Goal: Check status

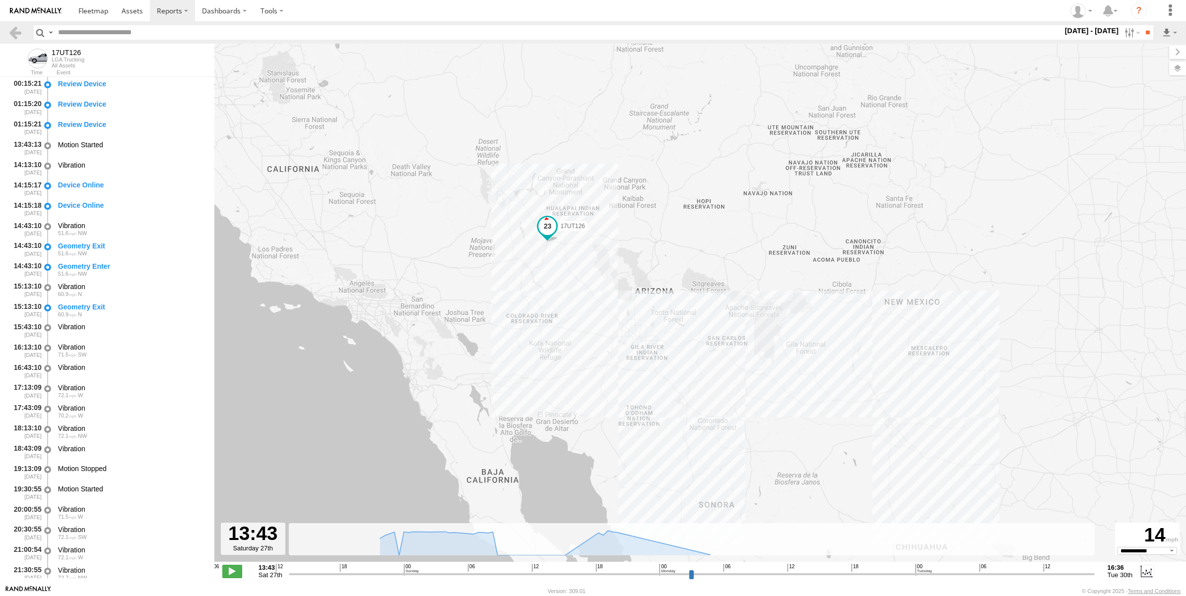
select select "**********"
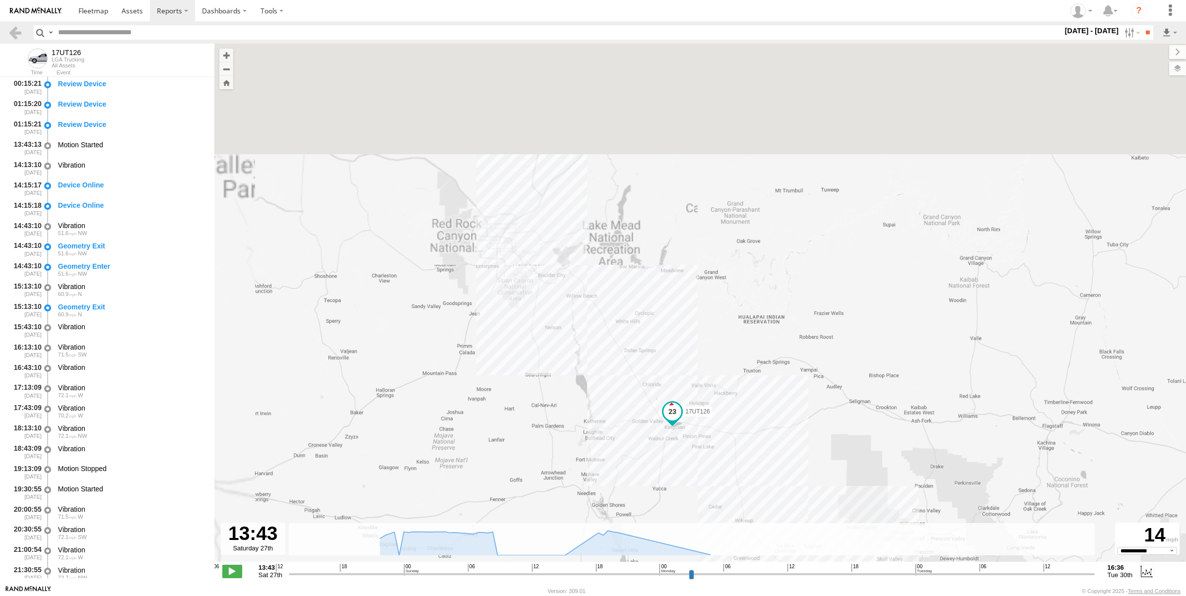
drag, startPoint x: 547, startPoint y: 243, endPoint x: 577, endPoint y: 389, distance: 149.5
click at [606, 463] on div "17UT126" at bounding box center [699, 308] width 971 height 529
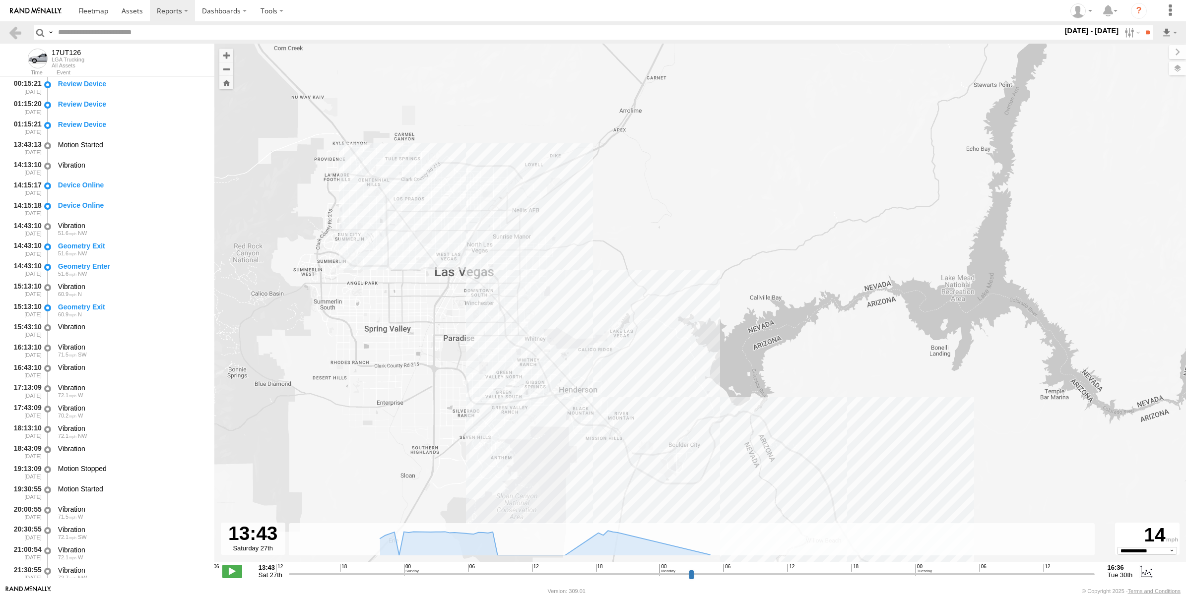
drag, startPoint x: 458, startPoint y: 140, endPoint x: 556, endPoint y: 247, distance: 144.3
click at [556, 247] on div "17UT126" at bounding box center [699, 308] width 971 height 529
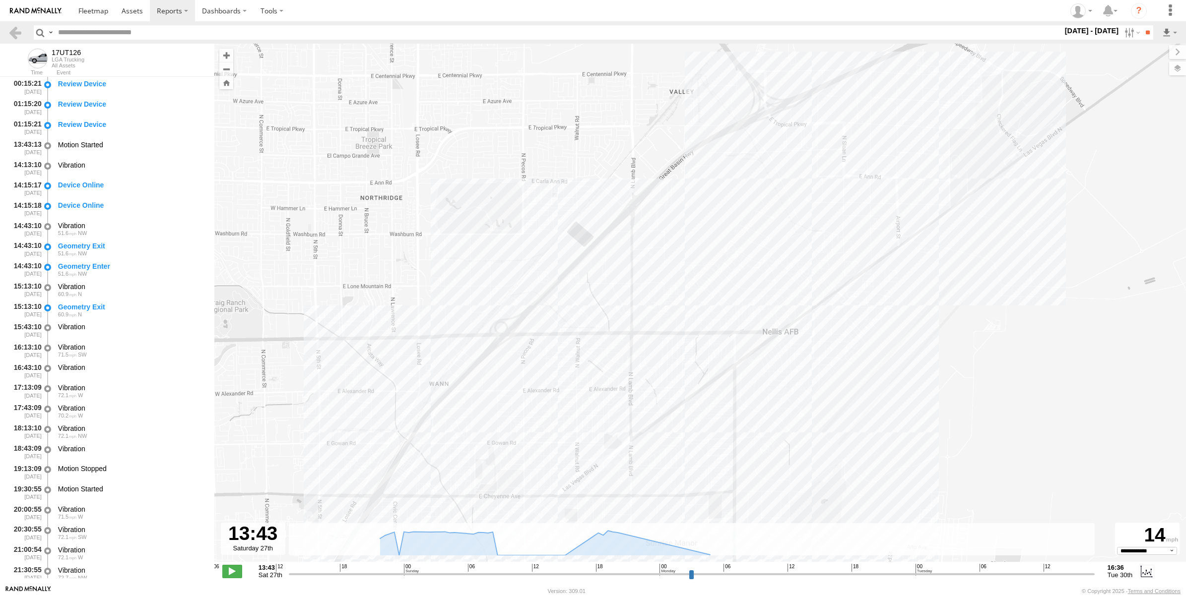
drag, startPoint x: 508, startPoint y: 309, endPoint x: 559, endPoint y: 284, distance: 57.3
click at [559, 284] on div "17UT126" at bounding box center [699, 308] width 971 height 529
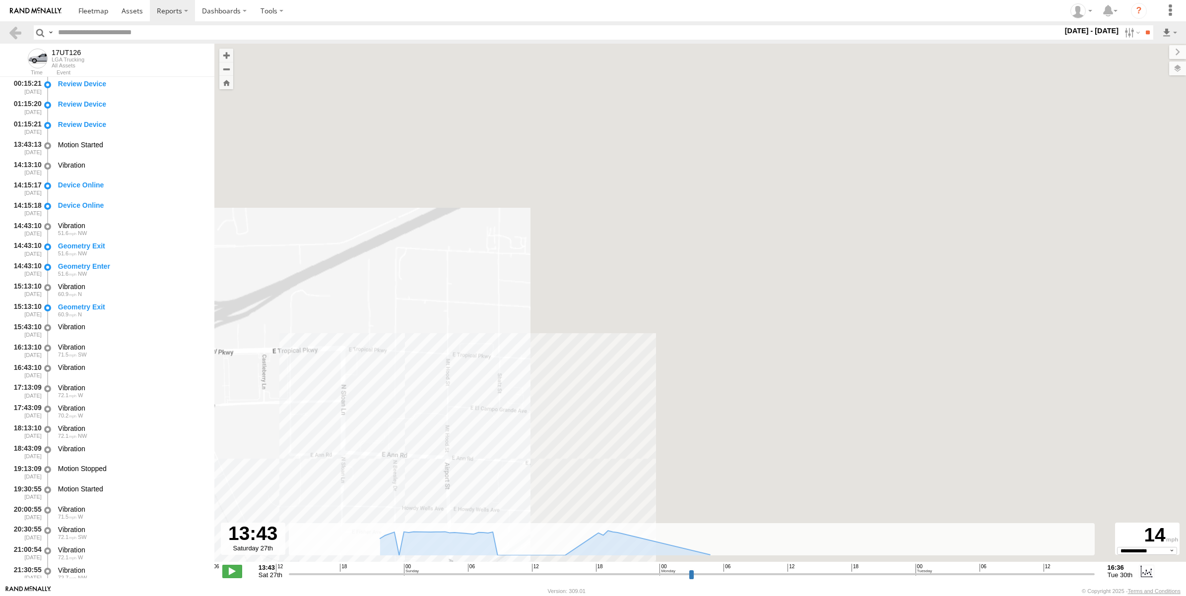
drag, startPoint x: 852, startPoint y: 229, endPoint x: 42, endPoint y: 585, distance: 885.0
click at [2, 596] on html at bounding box center [593, 298] width 1186 height 596
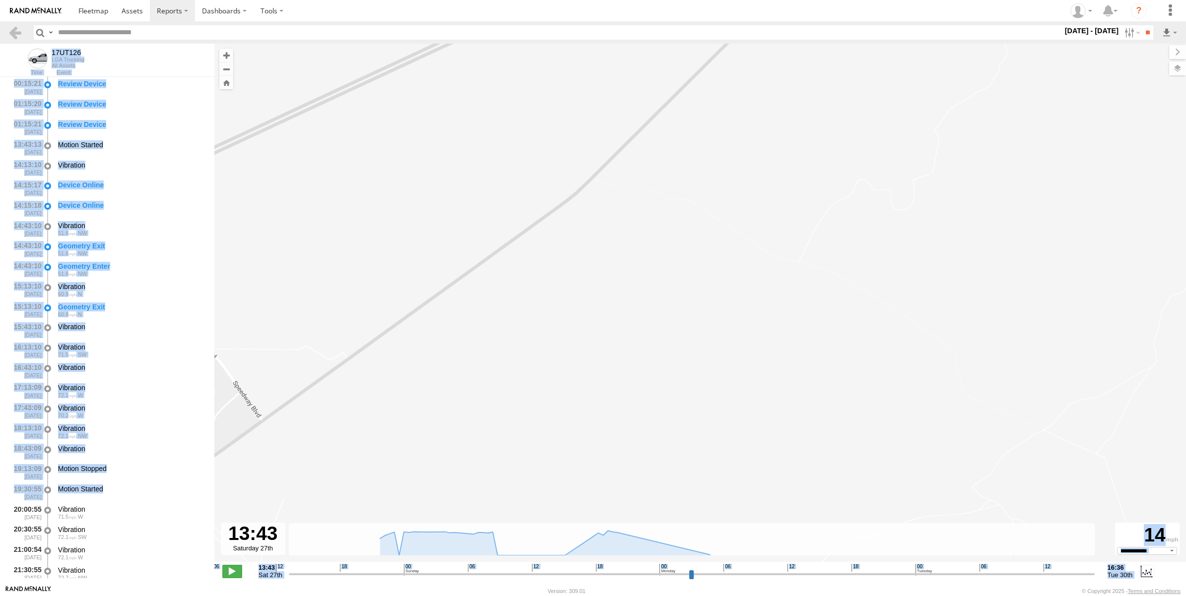
drag, startPoint x: 199, startPoint y: 492, endPoint x: 581, endPoint y: 418, distance: 388.7
click at [581, 418] on main "← Move left → Move right ↑ Move up ↓ Move down + Zoom in - Zoom out Home Jump l…" at bounding box center [593, 315] width 1186 height 542
drag, startPoint x: 581, startPoint y: 418, endPoint x: 537, endPoint y: 389, distance: 52.4
click at [537, 389] on div "17UT126" at bounding box center [699, 308] width 971 height 529
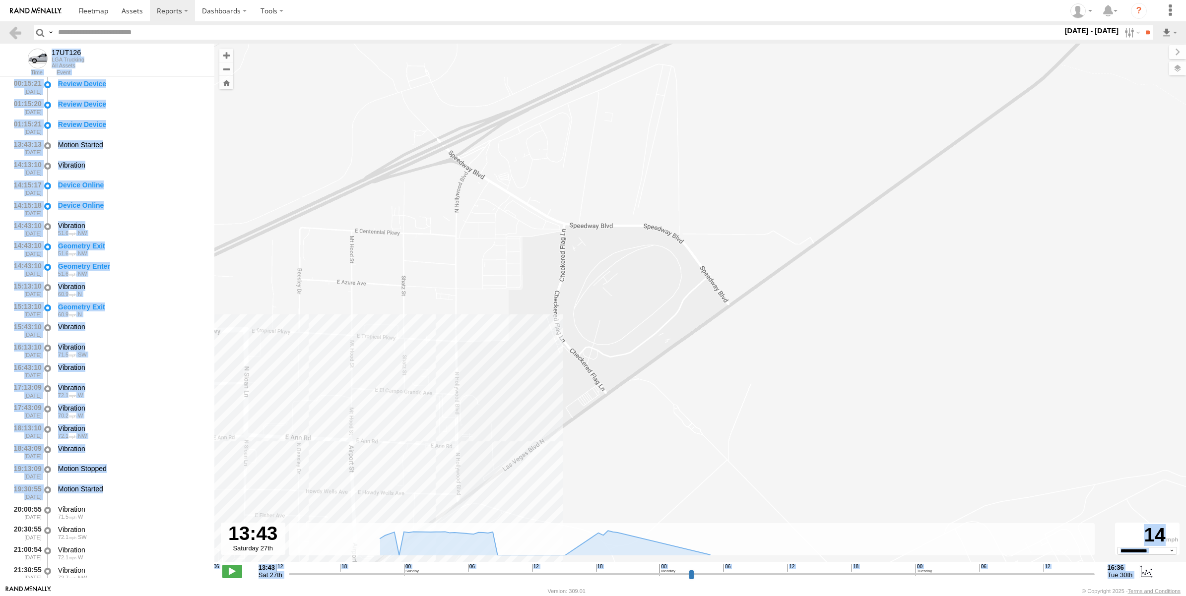
drag, startPoint x: 457, startPoint y: 410, endPoint x: 928, endPoint y: 294, distance: 484.5
click at [928, 294] on div "17UT126" at bounding box center [699, 308] width 971 height 529
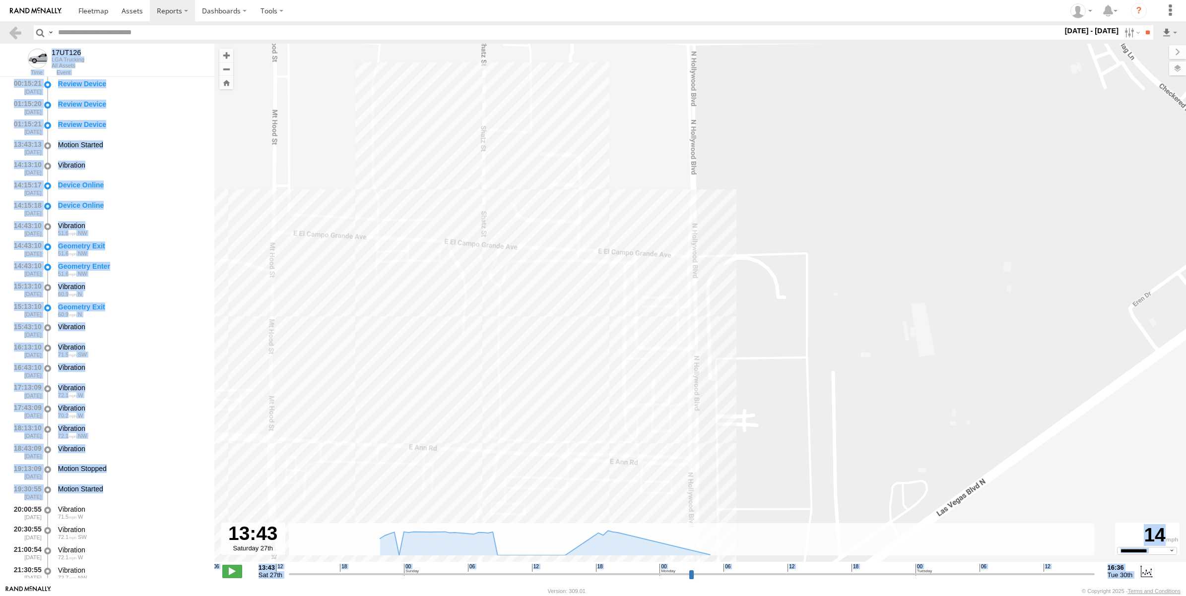
drag, startPoint x: 296, startPoint y: 408, endPoint x: 549, endPoint y: 232, distance: 308.0
click at [549, 232] on div "17UT126" at bounding box center [699, 308] width 971 height 529
